Goal: Information Seeking & Learning: Learn about a topic

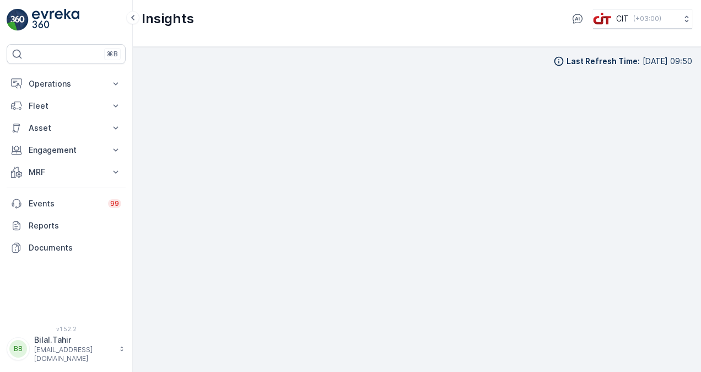
scroll to position [8, 0]
click at [117, 83] on icon at bounding box center [116, 83] width 5 height 3
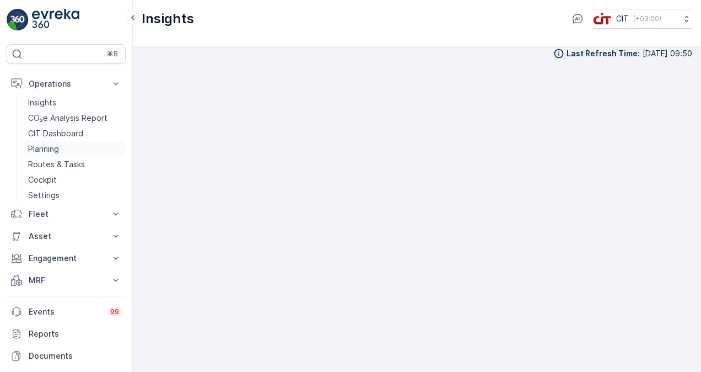
click at [48, 147] on p "Planning" at bounding box center [43, 148] width 31 height 11
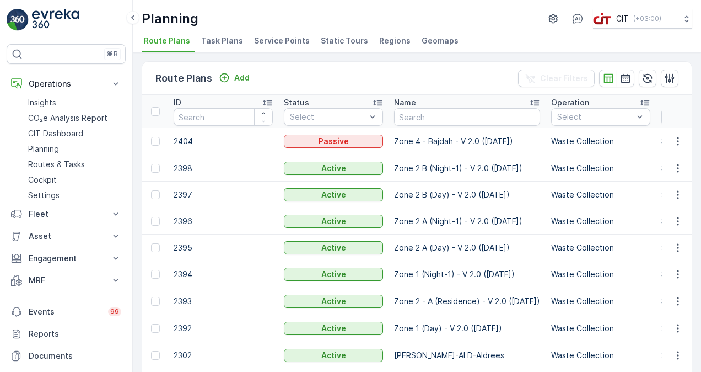
click at [288, 39] on span "Service Points" at bounding box center [282, 40] width 56 height 11
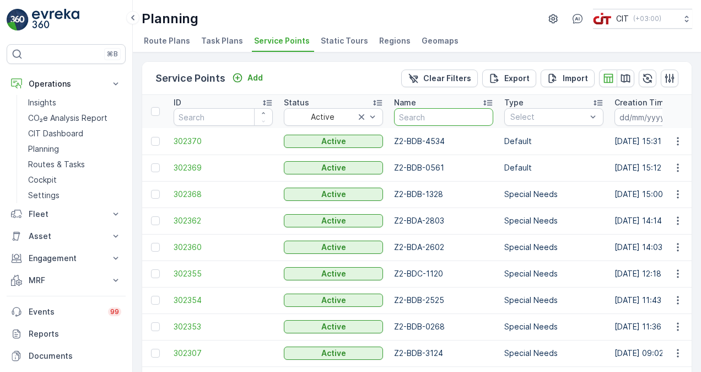
click at [429, 122] on input "text" at bounding box center [443, 117] width 99 height 18
paste input "Z5-SHQ-2607"
type input "Z5-SHQ-2607"
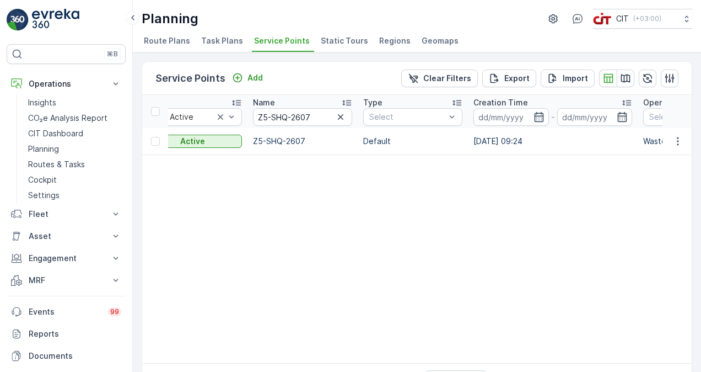
scroll to position [0, 162]
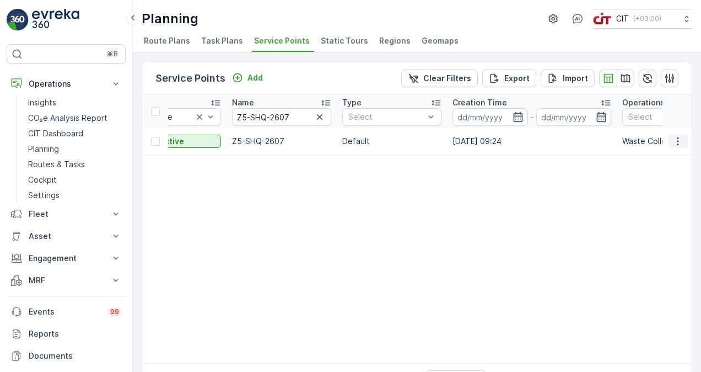
click at [676, 135] on button "button" at bounding box center [678, 141] width 20 height 13
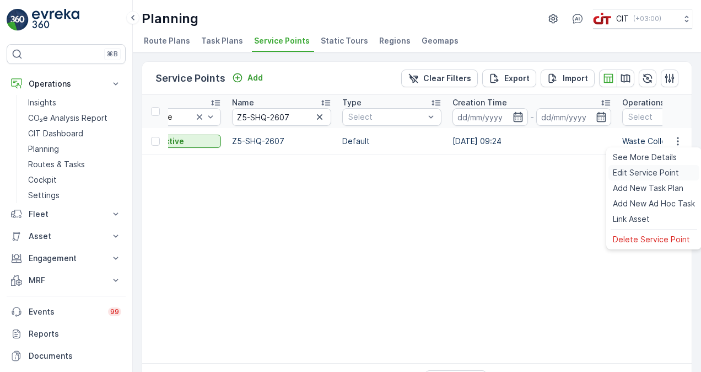
click at [652, 173] on span "Edit Service Point" at bounding box center [646, 172] width 66 height 11
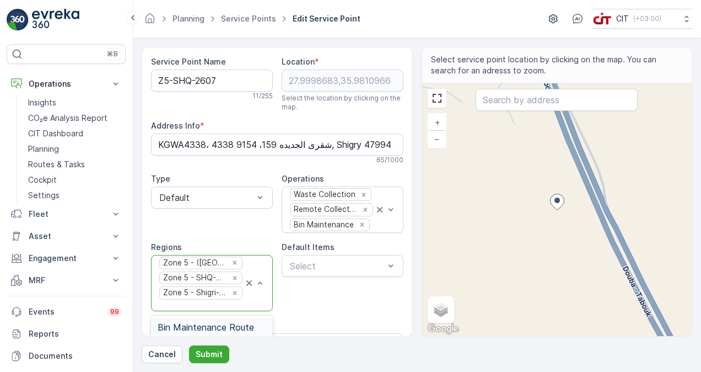
scroll to position [55, 0]
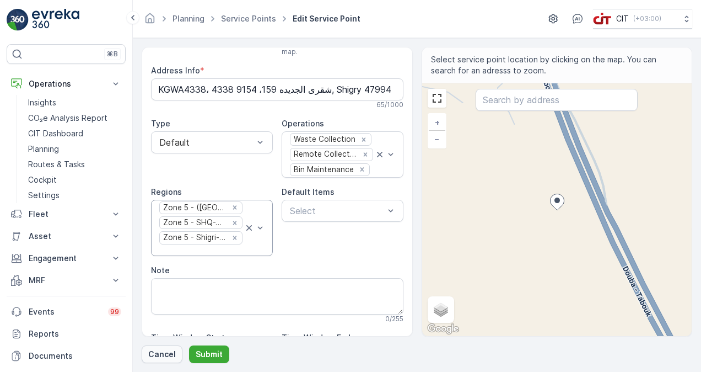
click at [163, 354] on p "Cancel" at bounding box center [162, 353] width 28 height 11
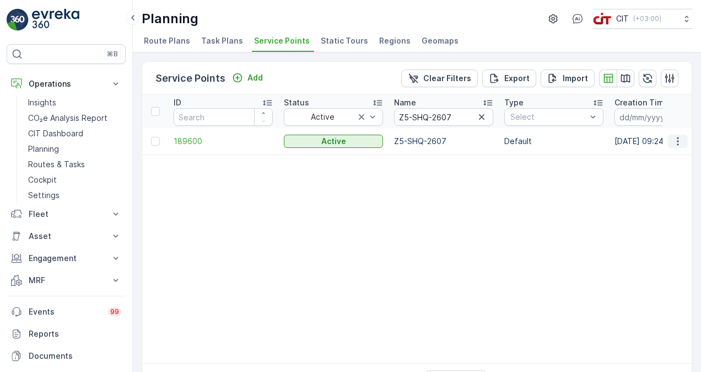
click at [677, 138] on icon "button" at bounding box center [678, 141] width 2 height 8
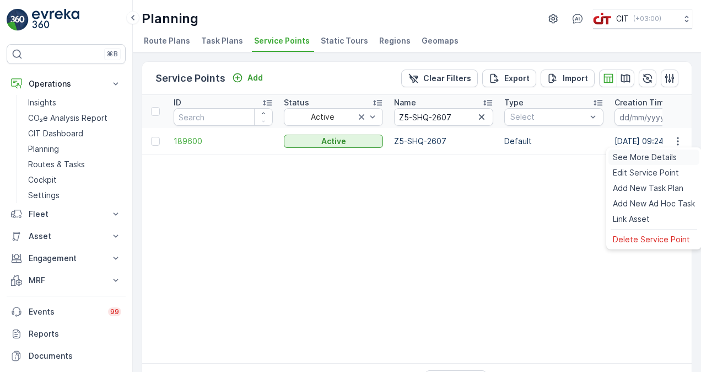
click at [641, 153] on span "See More Details" at bounding box center [645, 157] width 64 height 11
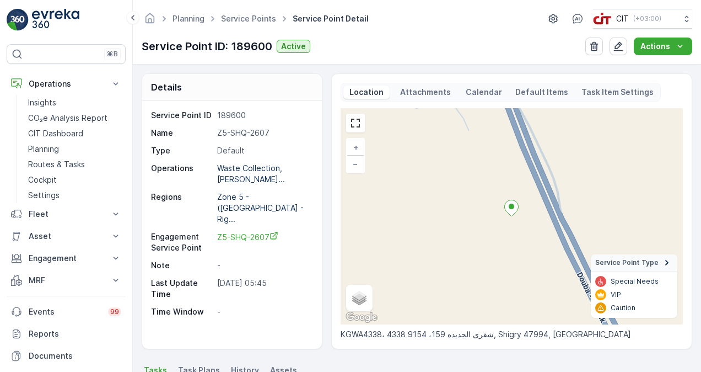
scroll to position [60, 0]
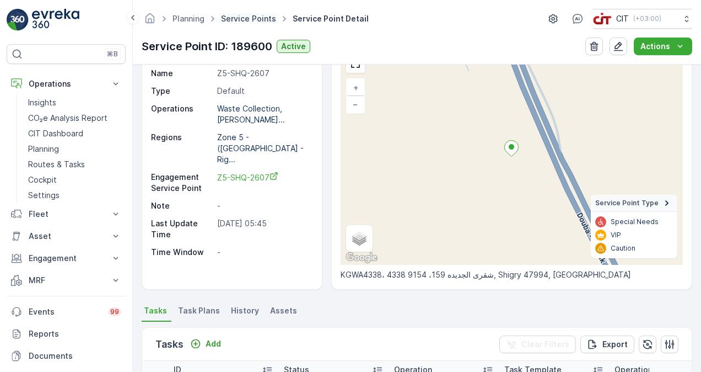
click at [230, 18] on link "Service Points" at bounding box center [248, 18] width 55 height 9
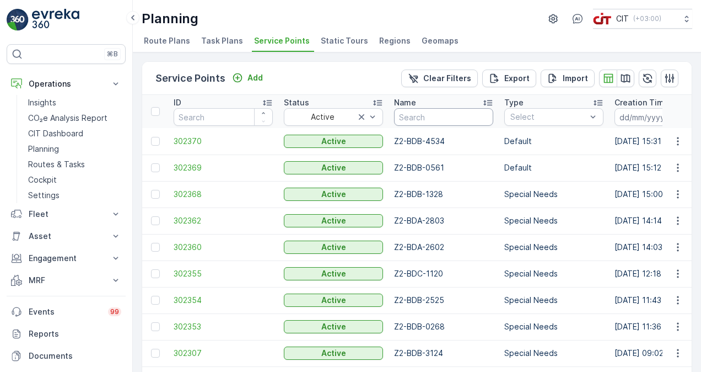
click at [421, 115] on input "text" at bounding box center [443, 117] width 99 height 18
paste input "Z5-SHQ-2668"
type input "Z5-SHQ-2668"
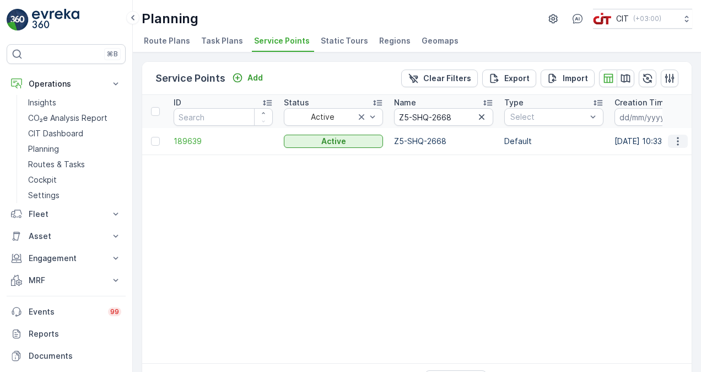
click at [673, 138] on icon "button" at bounding box center [678, 141] width 11 height 11
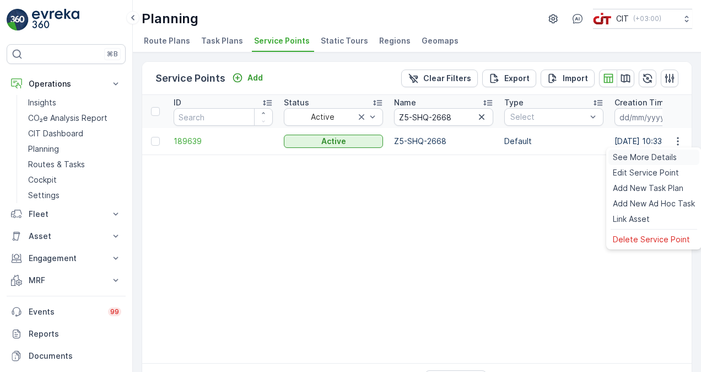
click at [669, 155] on span "See More Details" at bounding box center [645, 157] width 64 height 11
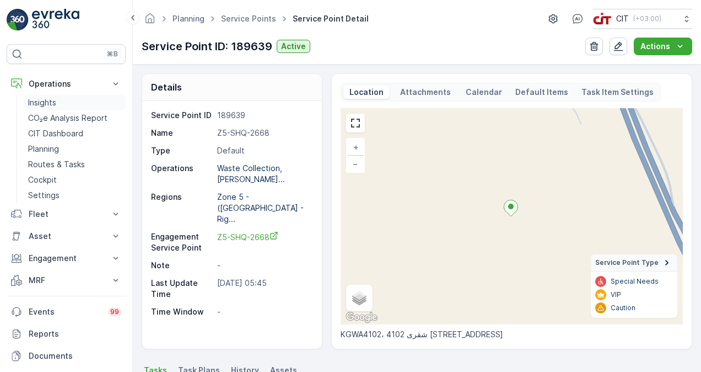
click at [41, 105] on p "Insights" at bounding box center [42, 102] width 28 height 11
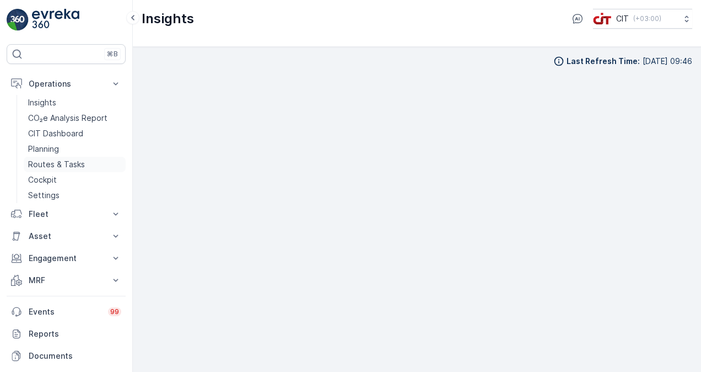
click at [44, 158] on link "Routes & Tasks" at bounding box center [75, 164] width 102 height 15
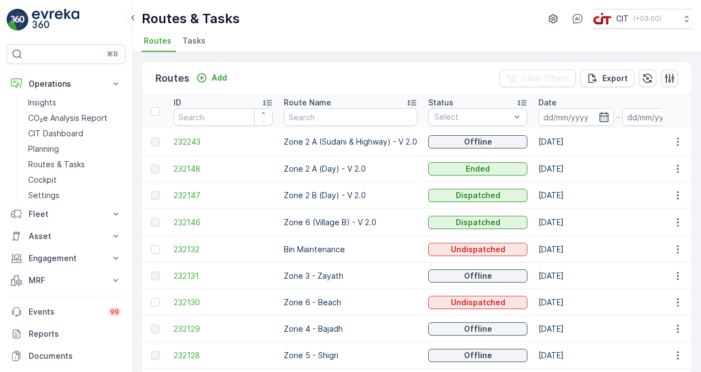
click at [670, 77] on icon "button" at bounding box center [669, 78] width 11 height 11
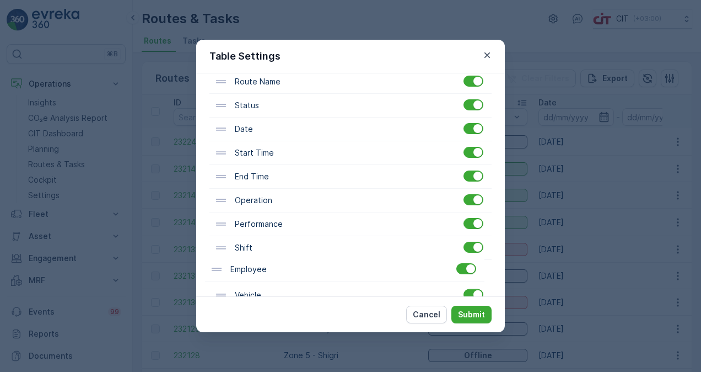
scroll to position [122, 0]
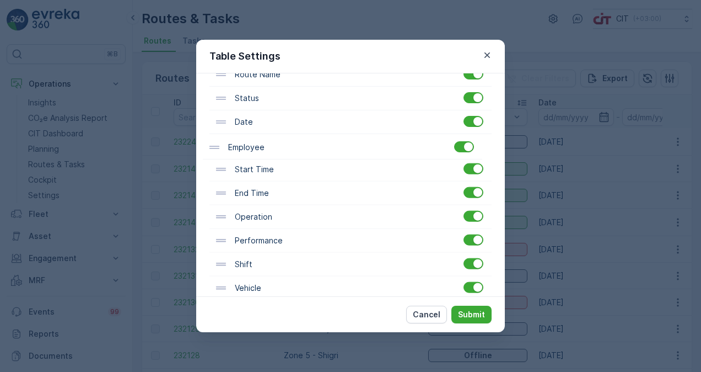
drag, startPoint x: 265, startPoint y: 294, endPoint x: 256, endPoint y: 142, distance: 151.9
click at [256, 142] on div "ID Route Name Status Date Start Time End Time Operation Performance Shift Vehic…" at bounding box center [350, 264] width 282 height 450
click at [466, 314] on p "Submit" at bounding box center [471, 314] width 27 height 11
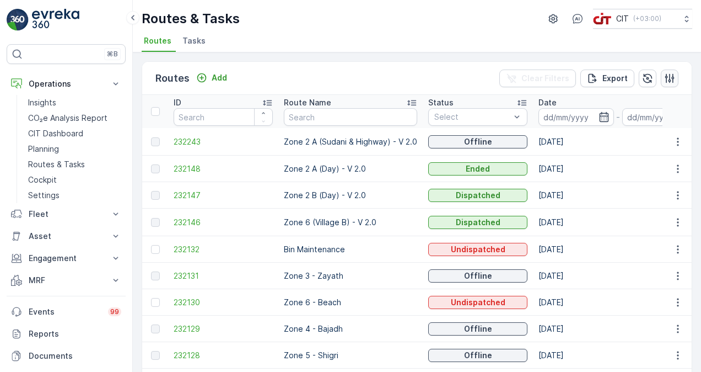
click at [665, 74] on icon "button" at bounding box center [669, 77] width 9 height 9
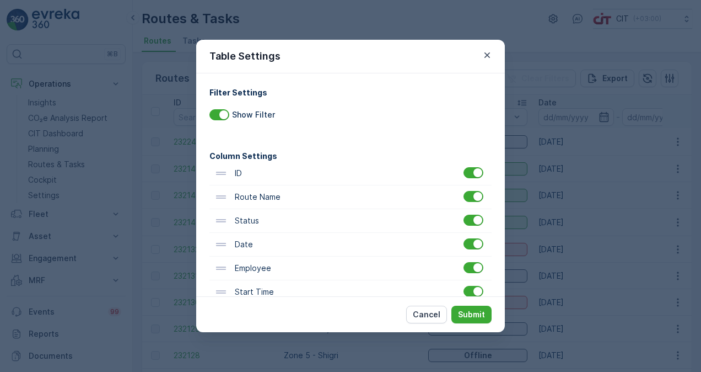
click at [264, 269] on p "Employee" at bounding box center [252, 267] width 39 height 11
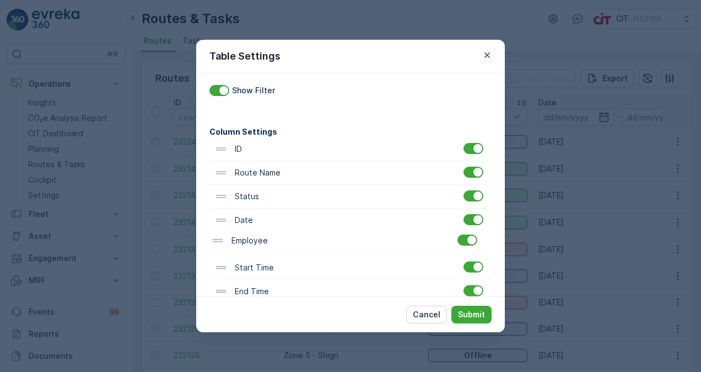
scroll to position [27, 0]
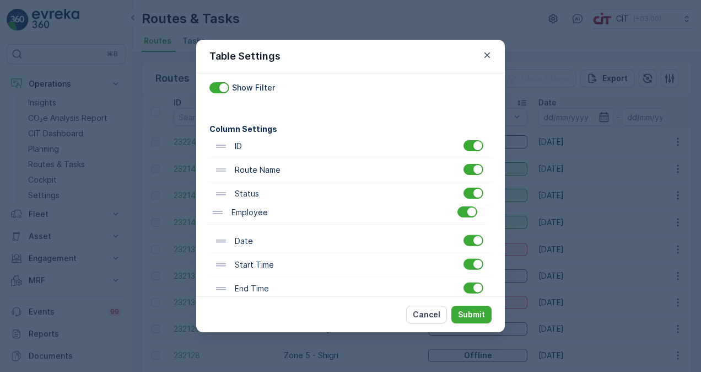
drag, startPoint x: 264, startPoint y: 269, endPoint x: 258, endPoint y: 211, distance: 58.7
click at [258, 211] on div "ID Route Name Status Date Employee Start Time End Time Operation Performance Sh…" at bounding box center [350, 360] width 282 height 450
click at [479, 310] on p "Submit" at bounding box center [471, 314] width 27 height 11
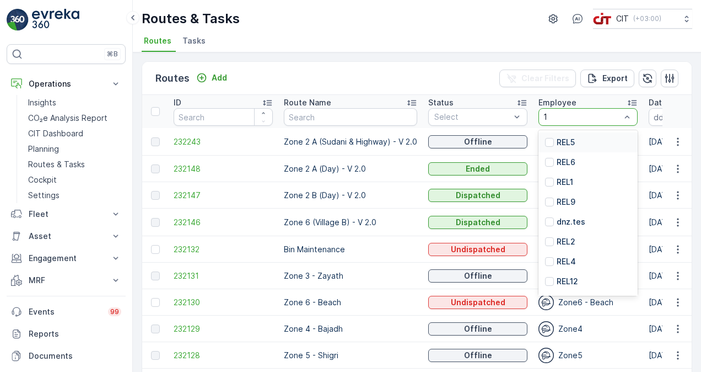
type input "13"
click at [574, 256] on p "REL13" at bounding box center [568, 261] width 22 height 11
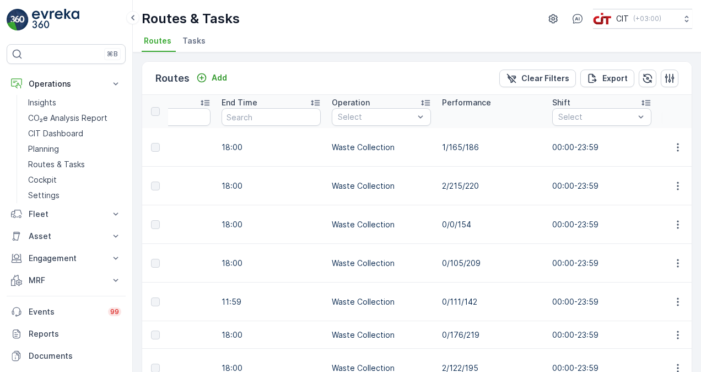
scroll to position [0, 748]
click at [442, 180] on p "2/215/220" at bounding box center [491, 185] width 99 height 11
drag, startPoint x: 408, startPoint y: 168, endPoint x: 344, endPoint y: 165, distance: 64.0
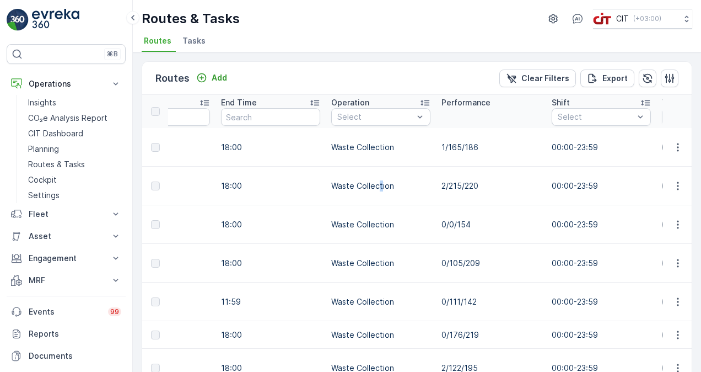
click at [344, 180] on p "Waste Collection" at bounding box center [380, 185] width 99 height 11
drag, startPoint x: 344, startPoint y: 165, endPoint x: 454, endPoint y: 158, distance: 110.5
click at [454, 166] on td "2/215/220" at bounding box center [491, 185] width 110 height 39
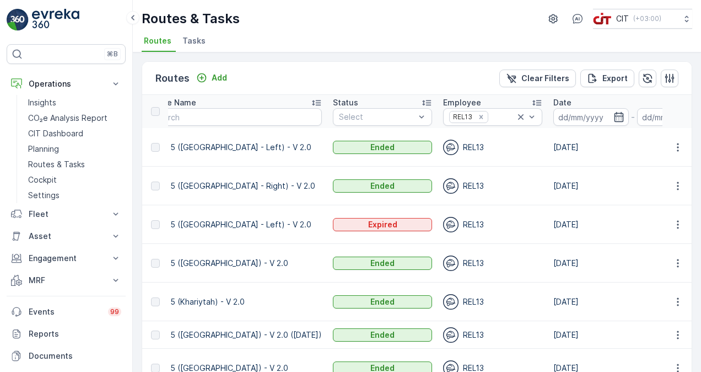
scroll to position [0, 135]
click at [478, 117] on icon "Remove REL13" at bounding box center [482, 117] width 8 height 8
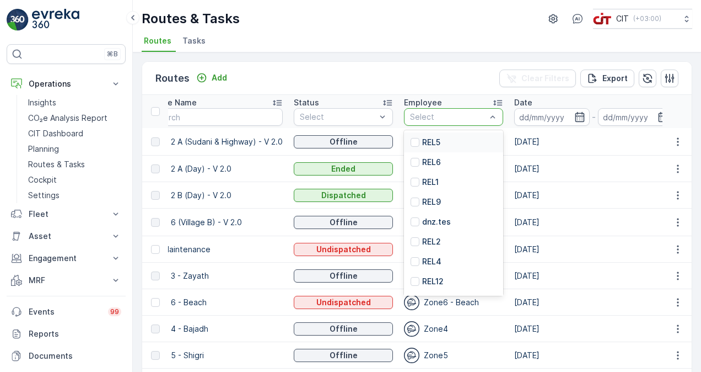
type input "9"
click at [426, 163] on p "REL9" at bounding box center [431, 162] width 19 height 11
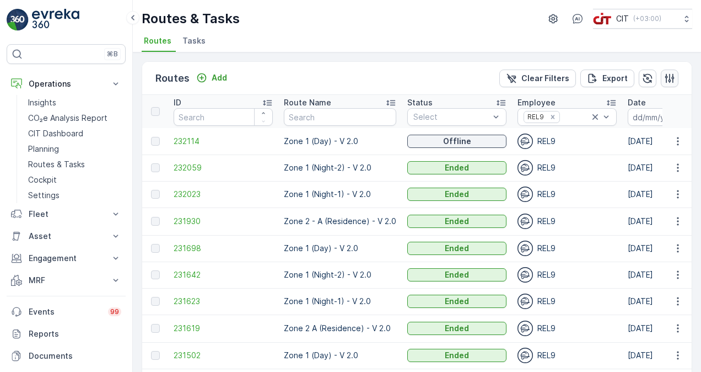
click at [671, 79] on icon "button" at bounding box center [669, 78] width 11 height 11
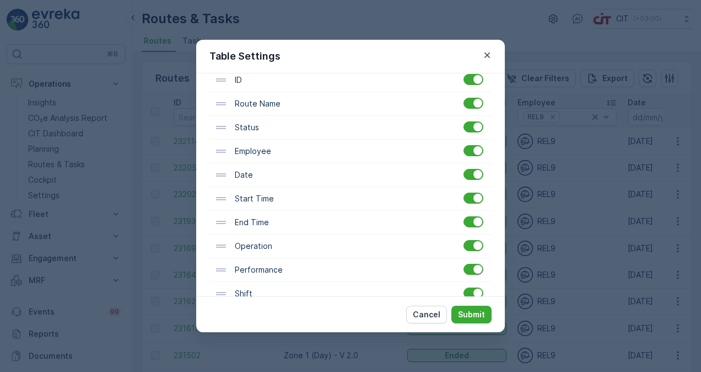
scroll to position [94, 0]
click at [291, 266] on div "Performance" at bounding box center [278, 269] width 127 height 12
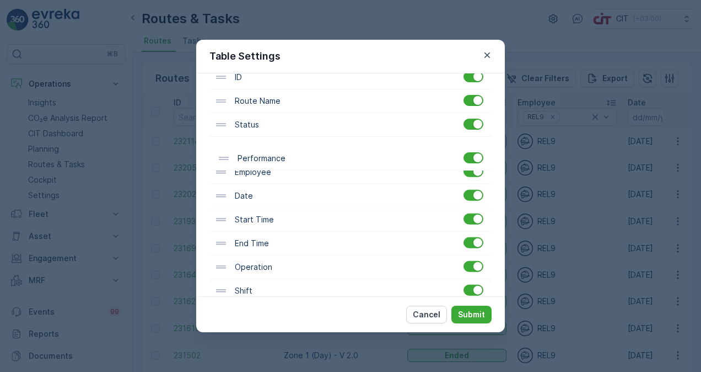
drag, startPoint x: 291, startPoint y: 266, endPoint x: 292, endPoint y: 152, distance: 114.7
click at [292, 152] on div "ID Route Name Status Employee Date Start Time End Time Operation Performance Sh…" at bounding box center [350, 291] width 282 height 450
click at [473, 312] on p "Submit" at bounding box center [471, 314] width 27 height 11
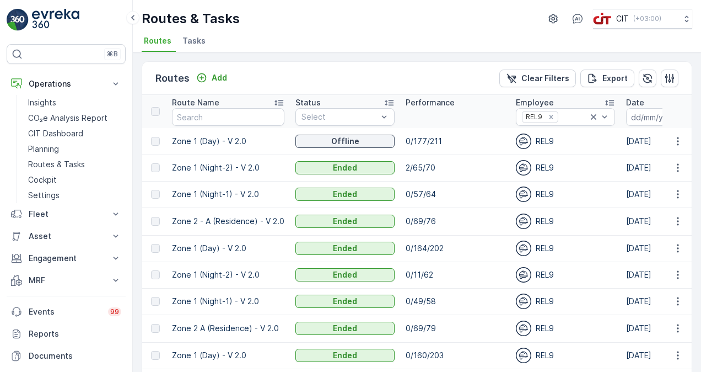
scroll to position [0, 112]
click at [650, 77] on icon "button" at bounding box center [647, 78] width 11 height 11
click at [549, 117] on icon "Remove REL9" at bounding box center [551, 117] width 4 height 4
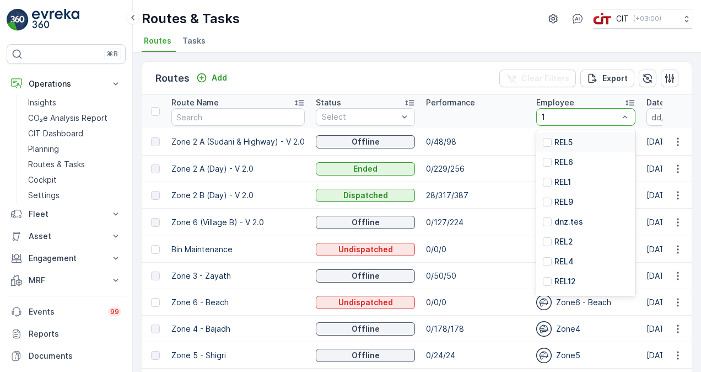
type input "14"
click at [561, 276] on p "REL14" at bounding box center [566, 281] width 22 height 11
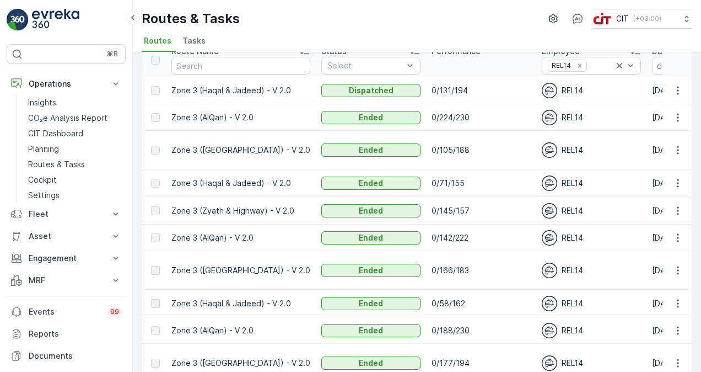
scroll to position [47, 0]
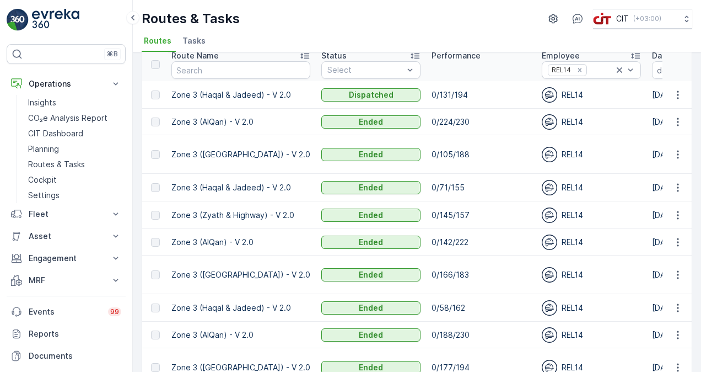
click at [433, 99] on td "0/131/194" at bounding box center [481, 95] width 110 height 28
click at [435, 96] on p "0/131/194" at bounding box center [481, 94] width 99 height 11
click at [576, 69] on icon "Remove REL14" at bounding box center [580, 70] width 8 height 8
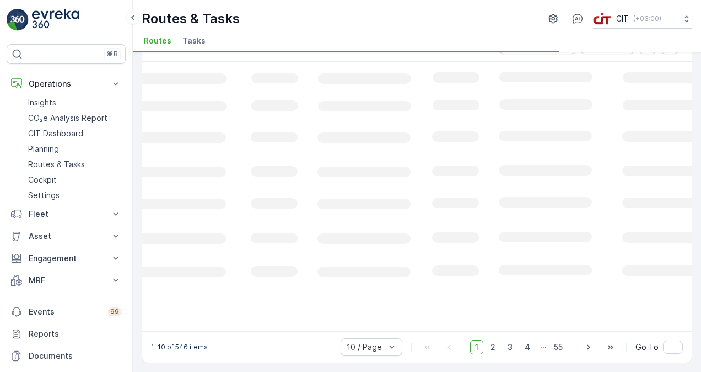
scroll to position [32, 0]
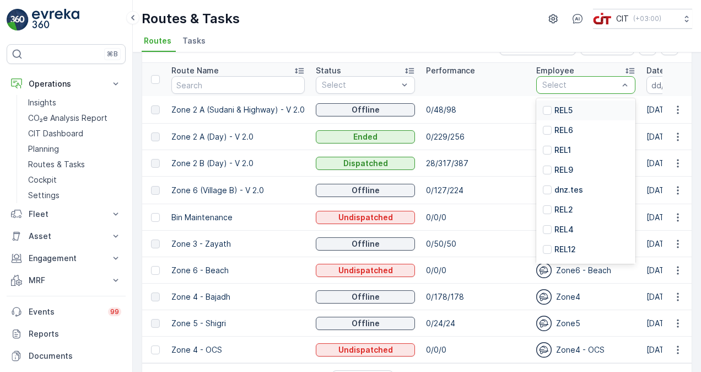
click at [572, 108] on p "REL5" at bounding box center [564, 110] width 18 height 11
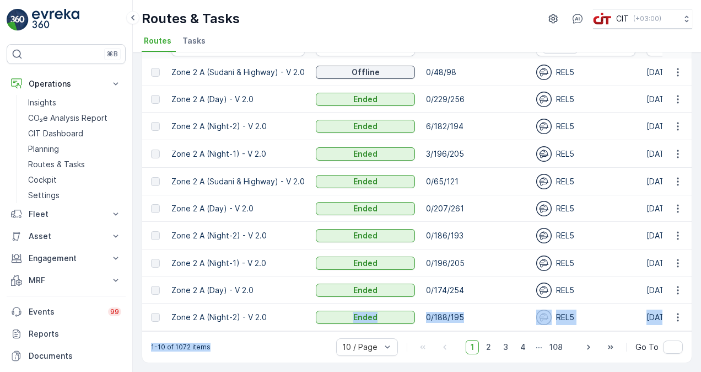
scroll to position [74, 0]
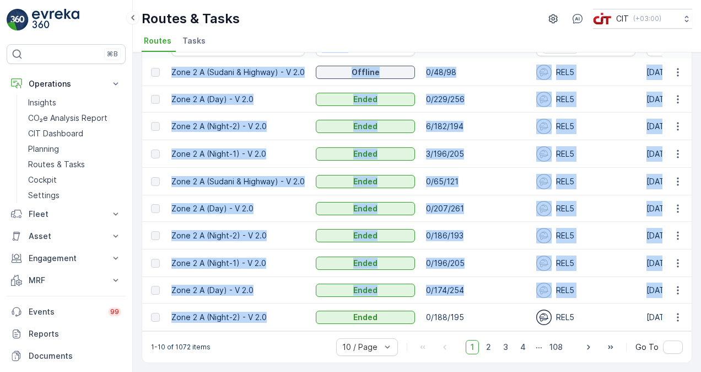
drag, startPoint x: 268, startPoint y: 367, endPoint x: 266, endPoint y: 326, distance: 40.3
click at [266, 326] on div "ID Route Name Status Select Performance Employee REL5 Date - Start Time End Tim…" at bounding box center [417, 177] width 550 height 305
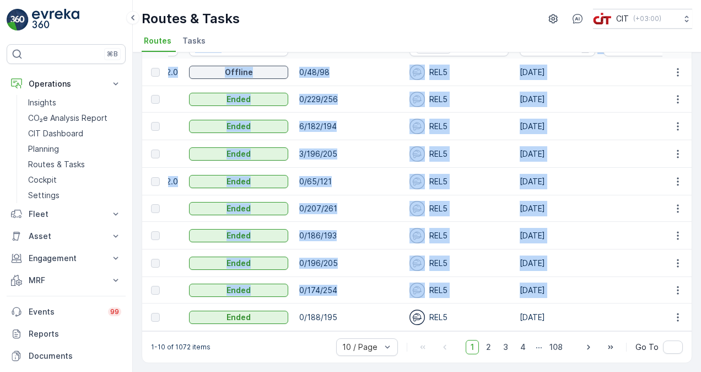
scroll to position [0, 241]
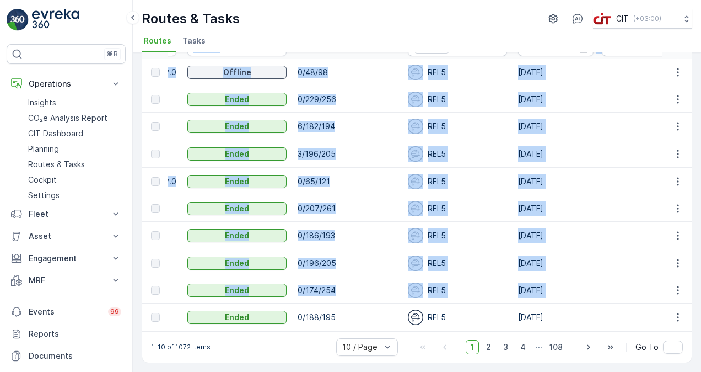
click at [369, 230] on p "0/186/193" at bounding box center [347, 235] width 99 height 11
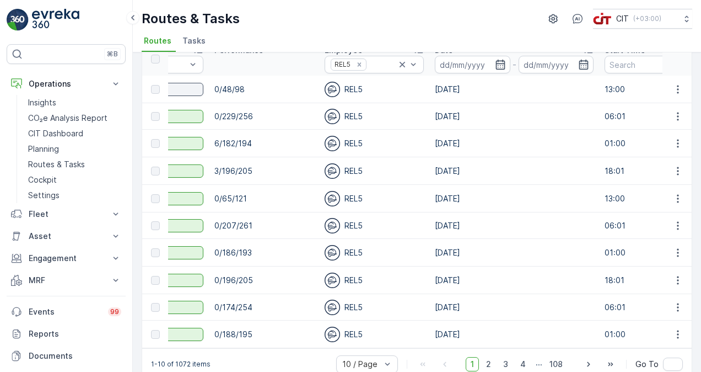
scroll to position [0, 325]
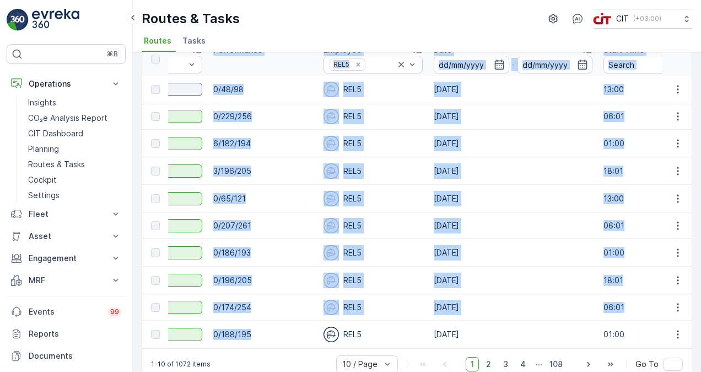
click at [281, 347] on div "ID Route Name Status Select Performance Employee REL5 Date - Start Time End Tim…" at bounding box center [417, 194] width 550 height 305
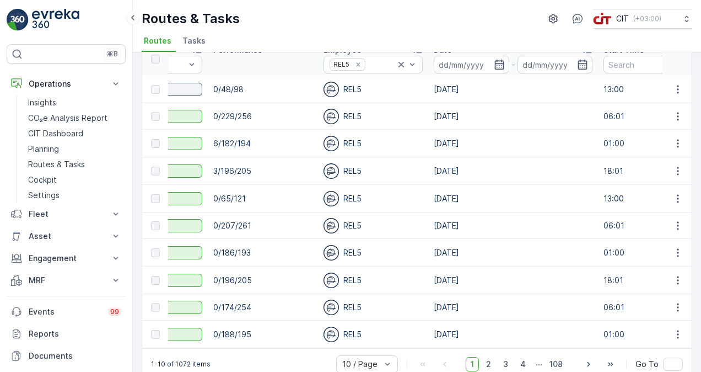
drag, startPoint x: 281, startPoint y: 347, endPoint x: 257, endPoint y: 362, distance: 28.2
click at [257, 362] on div "1-10 of 1072 items 10 / Page 1 2 3 4 ... 108 Go To" at bounding box center [417, 363] width 550 height 31
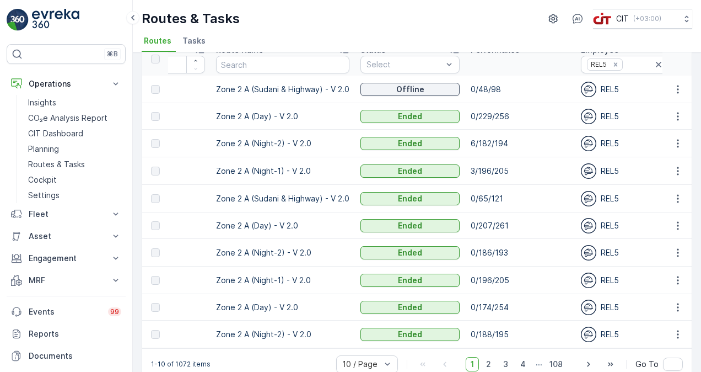
scroll to position [0, 0]
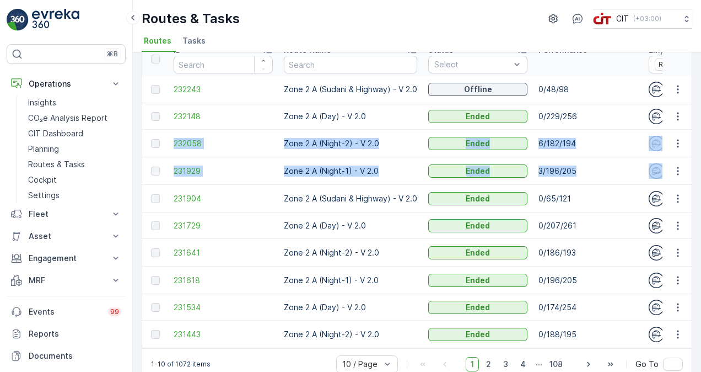
drag, startPoint x: 701, startPoint y: 124, endPoint x: 701, endPoint y: 158, distance: 34.2
click at [701, 158] on html "⌘B Operations Insights CO₂e Analysis Report CIT Dashboard Planning Routes & Tas…" at bounding box center [350, 186] width 701 height 372
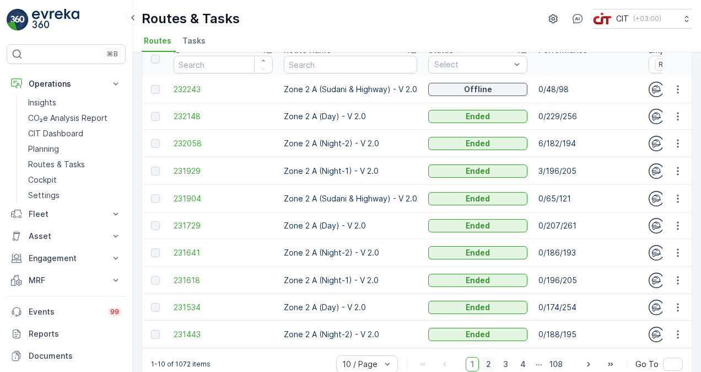
click at [493, 364] on span "2" at bounding box center [488, 364] width 15 height 14
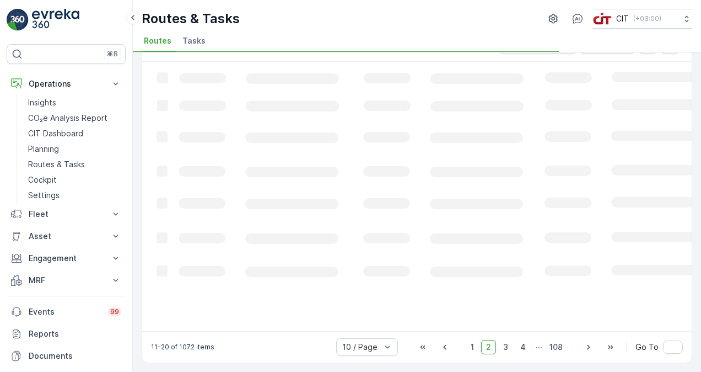
scroll to position [32, 0]
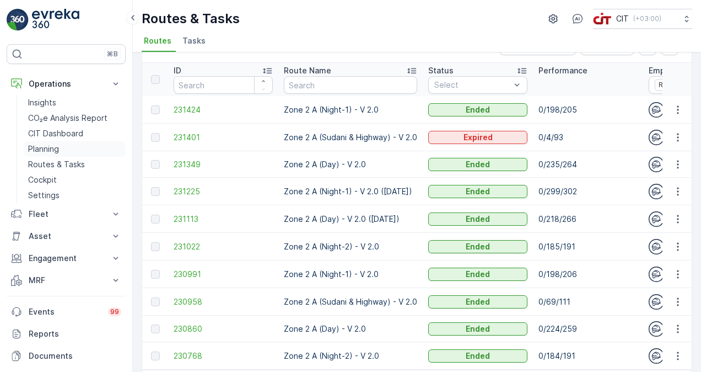
click at [45, 152] on p "Planning" at bounding box center [43, 148] width 31 height 11
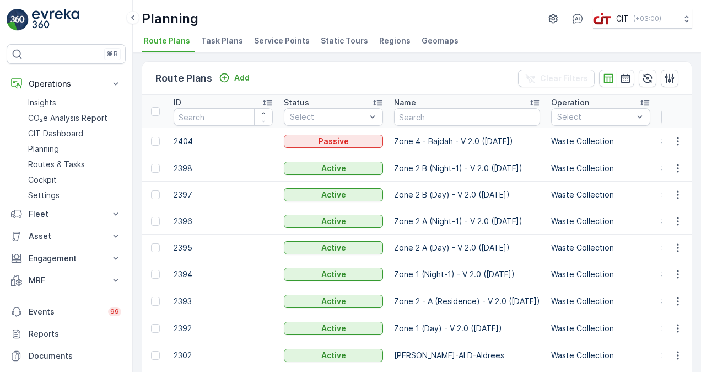
click at [269, 42] on span "Service Points" at bounding box center [282, 40] width 56 height 11
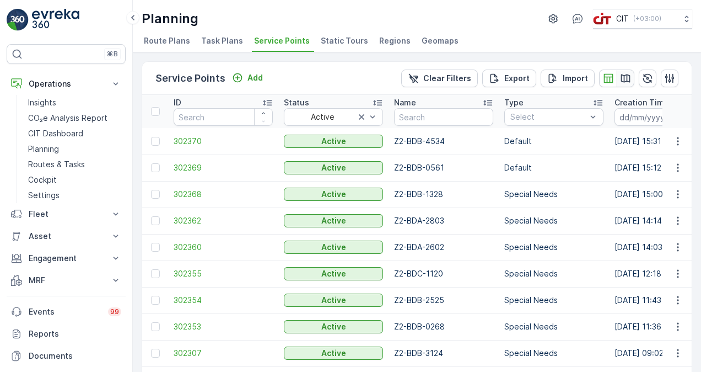
click at [624, 83] on icon "button" at bounding box center [625, 78] width 11 height 11
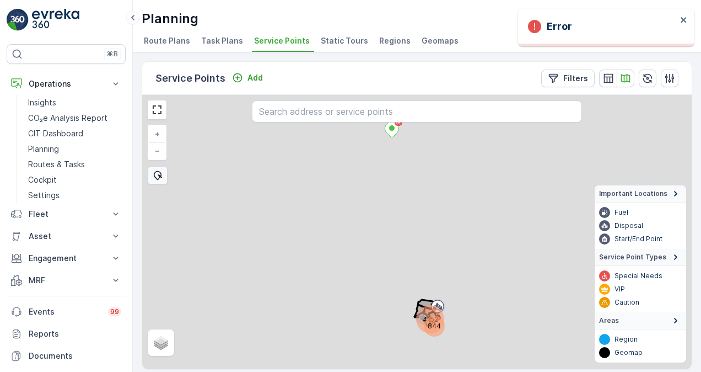
click at [430, 319] on div "844" at bounding box center [434, 326] width 17 height 17
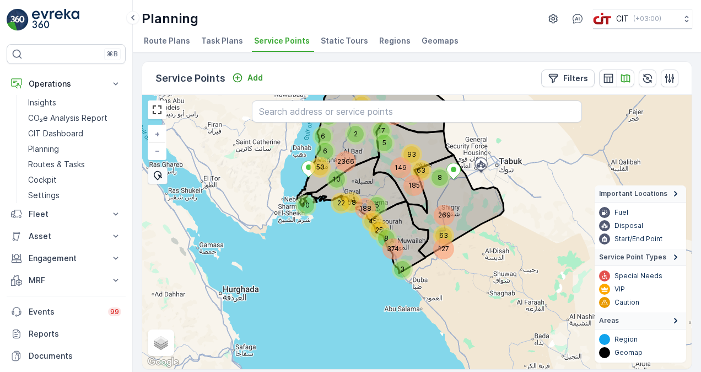
click at [342, 155] on div "2366" at bounding box center [345, 161] width 17 height 17
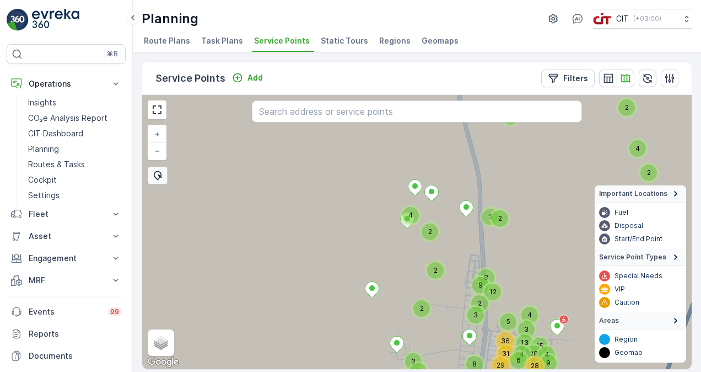
click at [153, 173] on icon at bounding box center [157, 175] width 8 height 9
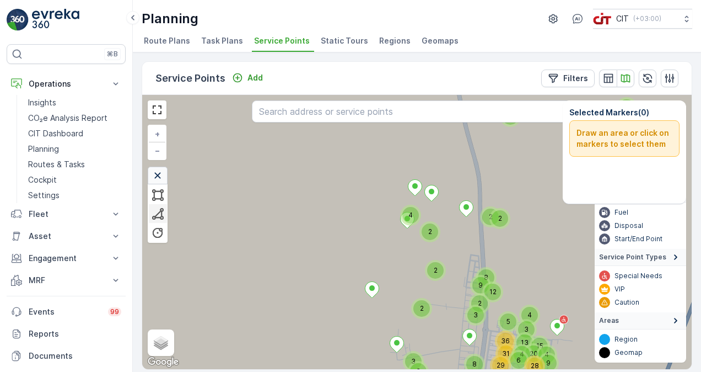
click at [154, 212] on div at bounding box center [158, 213] width 13 height 13
click at [369, 159] on icon at bounding box center [416, 232] width 660 height 333
click at [490, 194] on icon at bounding box center [416, 232] width 660 height 333
click at [455, 239] on icon at bounding box center [472, 217] width 35 height 45
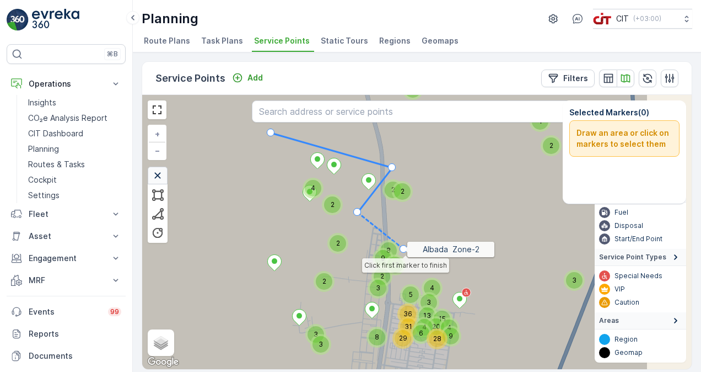
drag, startPoint x: 501, startPoint y: 278, endPoint x: 404, endPoint y: 245, distance: 103.2
click at [404, 245] on icon at bounding box center [318, 205] width 660 height 333
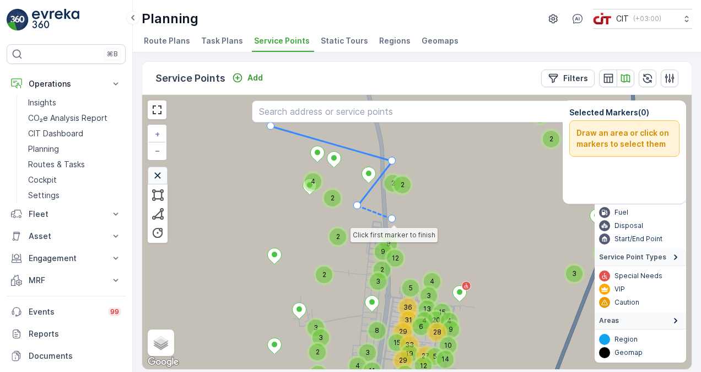
click at [393, 218] on icon at bounding box center [416, 232] width 660 height 333
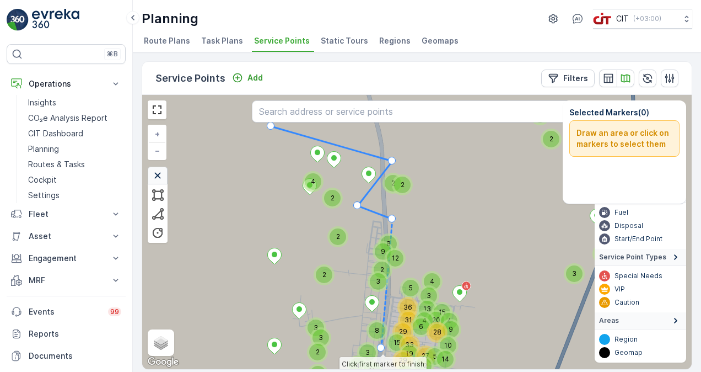
click at [382, 347] on icon at bounding box center [387, 283] width 11 height 129
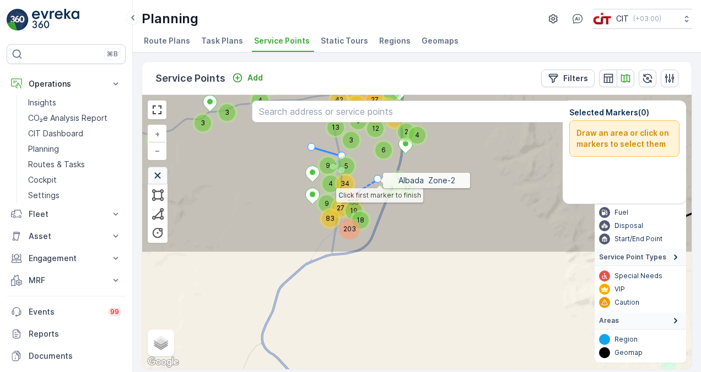
drag, startPoint x: 422, startPoint y: 325, endPoint x: 377, endPoint y: 178, distance: 154.5
click at [377, 179] on icon at bounding box center [359, 191] width 39 height 24
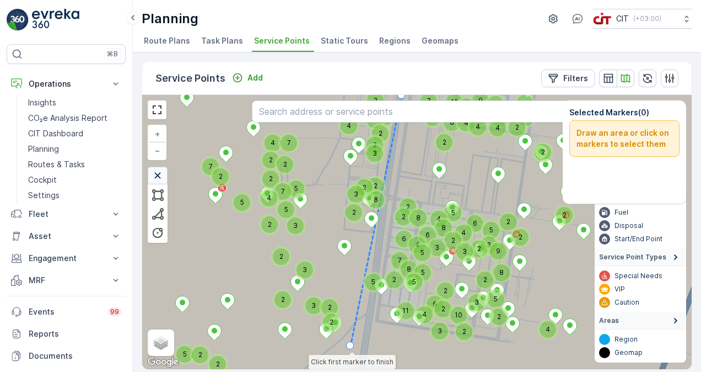
click at [351, 345] on icon at bounding box center [376, 220] width 51 height 250
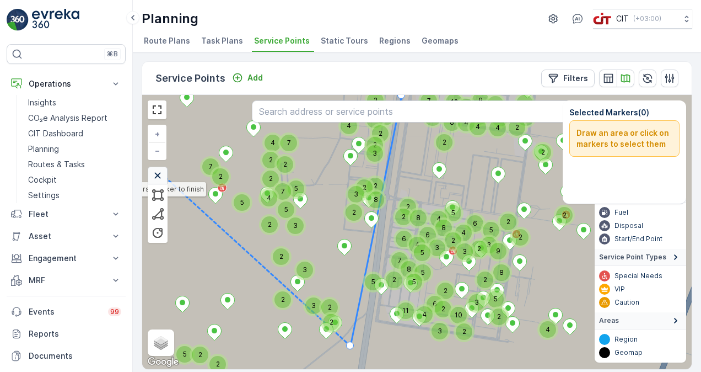
click at [161, 173] on icon at bounding box center [158, 175] width 12 height 12
